Goal: Navigation & Orientation: Find specific page/section

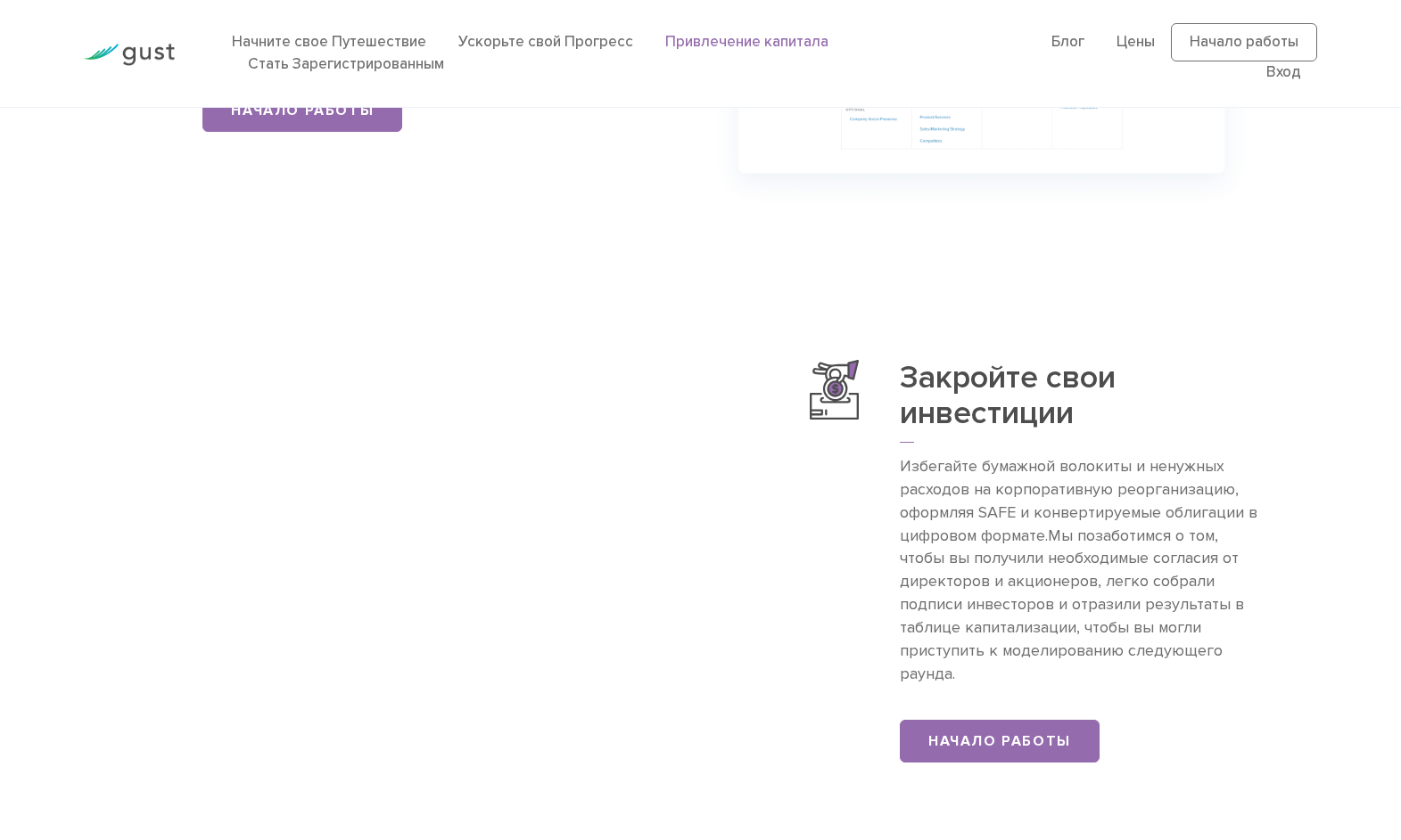
scroll to position [1425, 0]
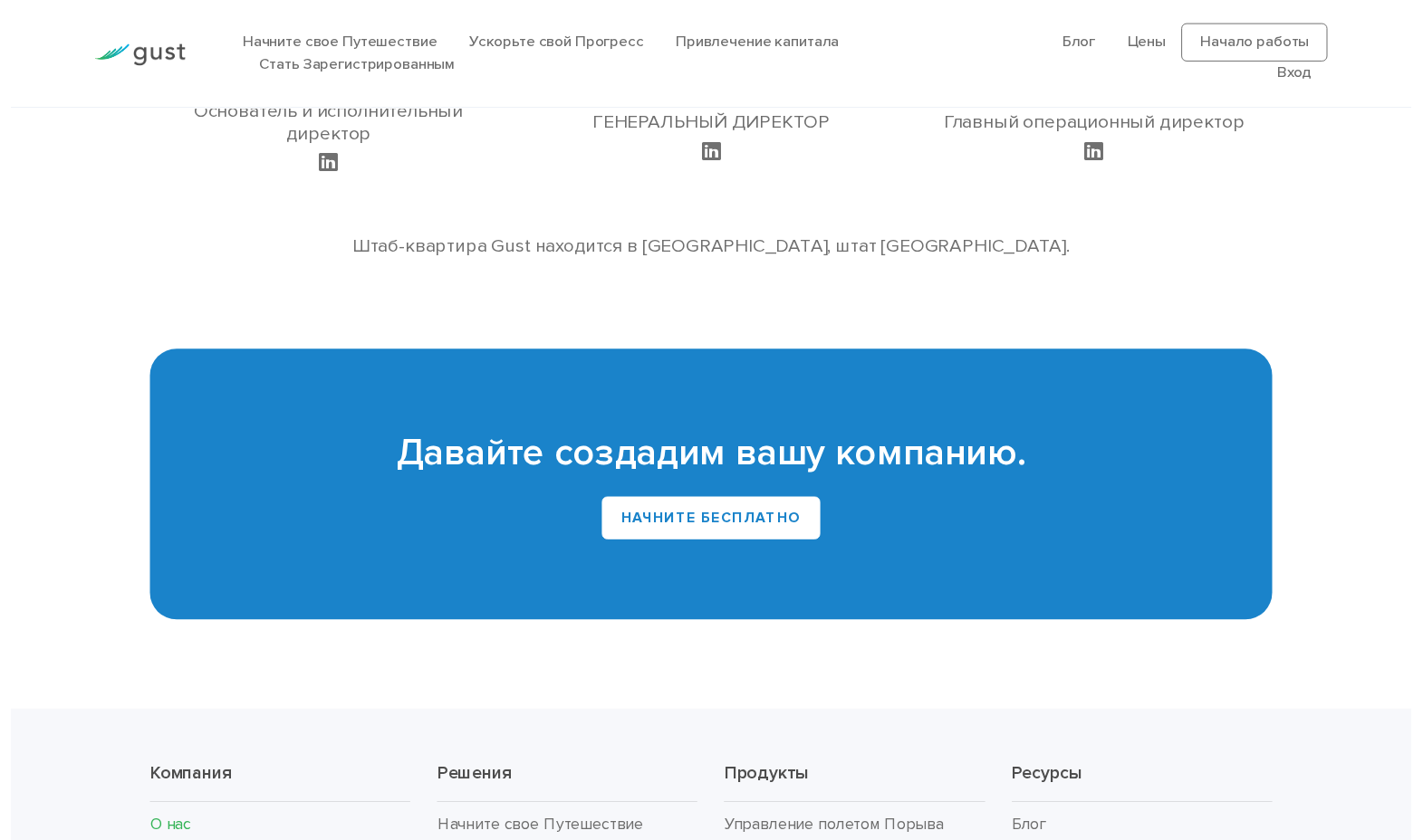
scroll to position [1953, 0]
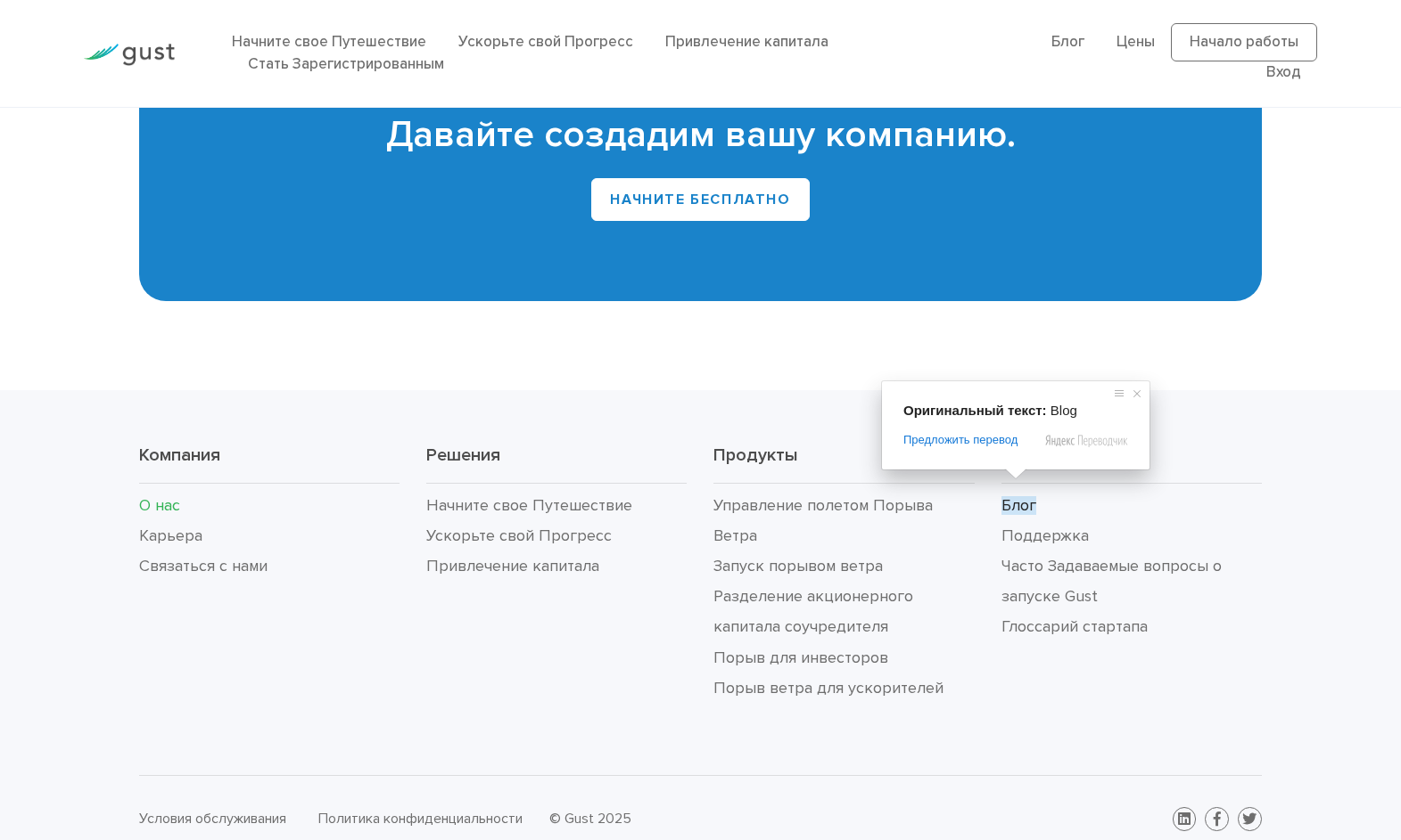
click at [1016, 480] on span at bounding box center [1015, 474] width 23 height 11
click at [1019, 496] on ya-tr-span "Блог" at bounding box center [1018, 505] width 35 height 18
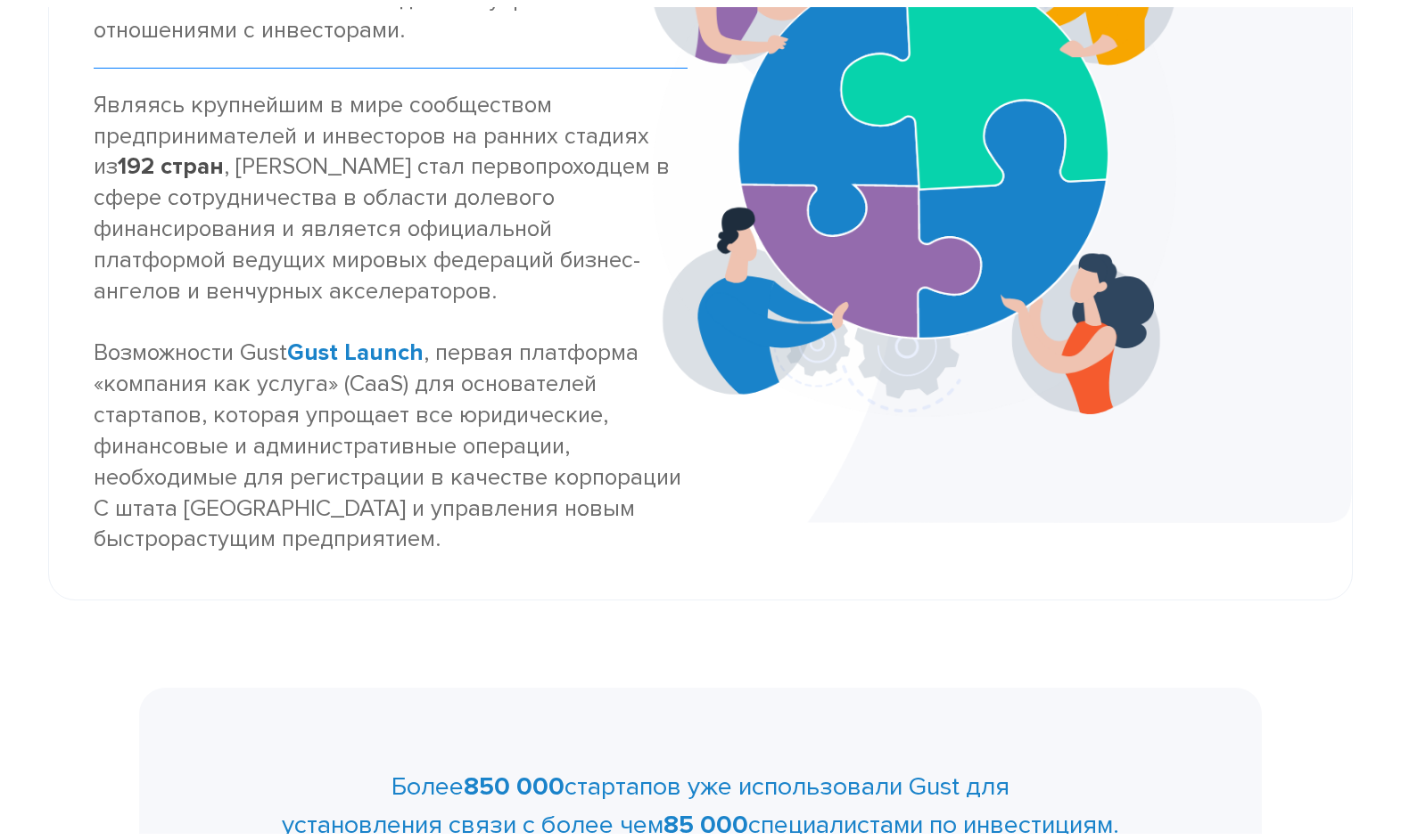
scroll to position [0, 0]
